Goal: Task Accomplishment & Management: Use online tool/utility

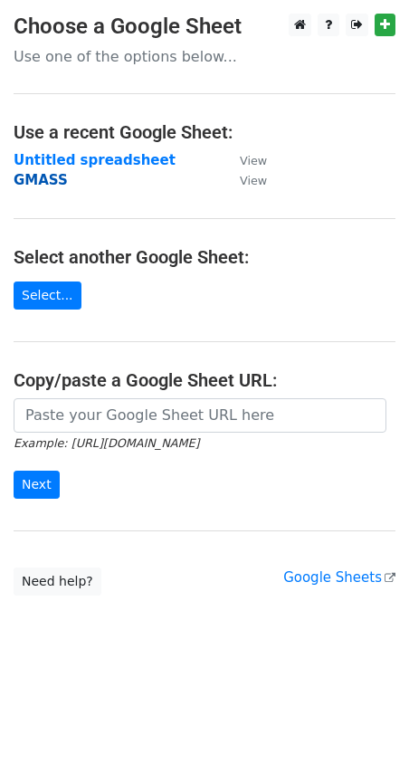
click at [41, 178] on strong "GMASS" at bounding box center [41, 180] width 54 height 16
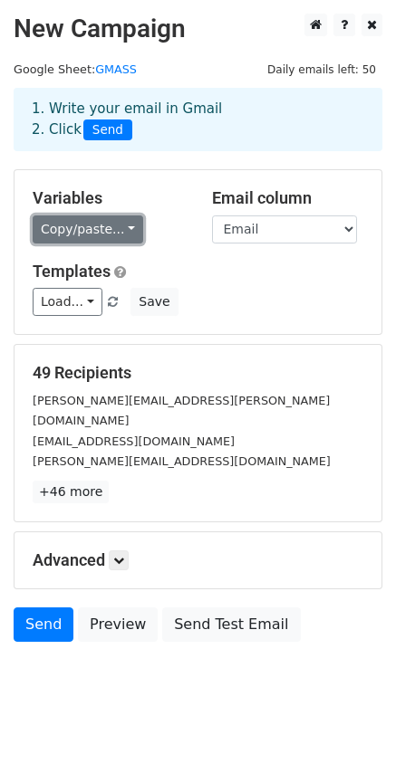
click at [78, 232] on link "Copy/paste..." at bounding box center [88, 230] width 110 height 28
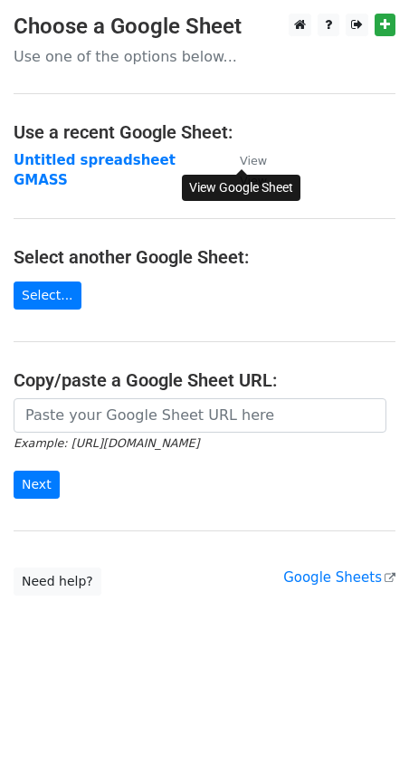
click at [248, 152] on link "View" at bounding box center [244, 160] width 45 height 16
click at [52, 184] on strong "GMASS" at bounding box center [41, 180] width 54 height 16
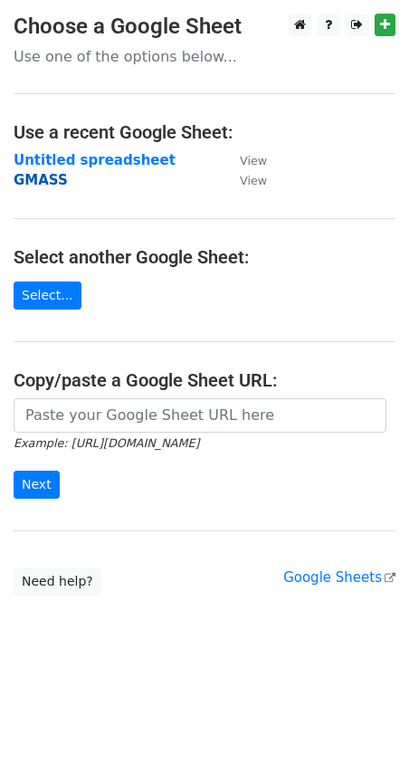
click at [46, 183] on strong "GMASS" at bounding box center [41, 180] width 54 height 16
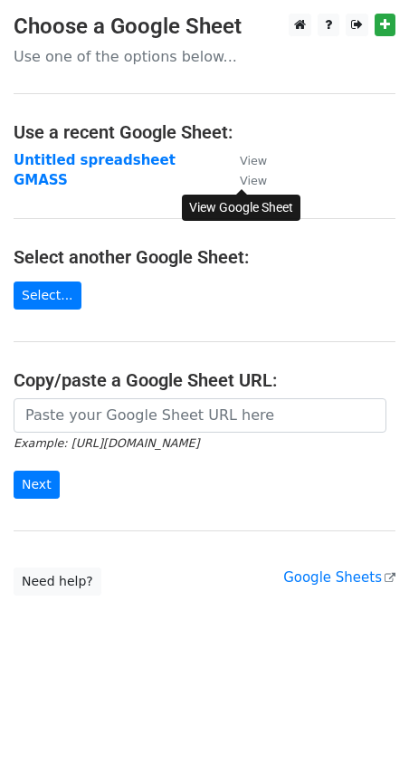
click at [246, 179] on small "View" at bounding box center [253, 181] width 27 height 14
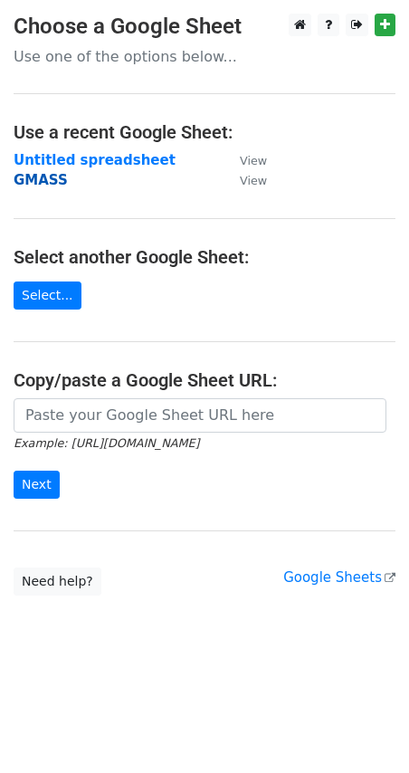
click at [50, 178] on strong "GMASS" at bounding box center [41, 180] width 54 height 16
